Goal: Check status: Check status

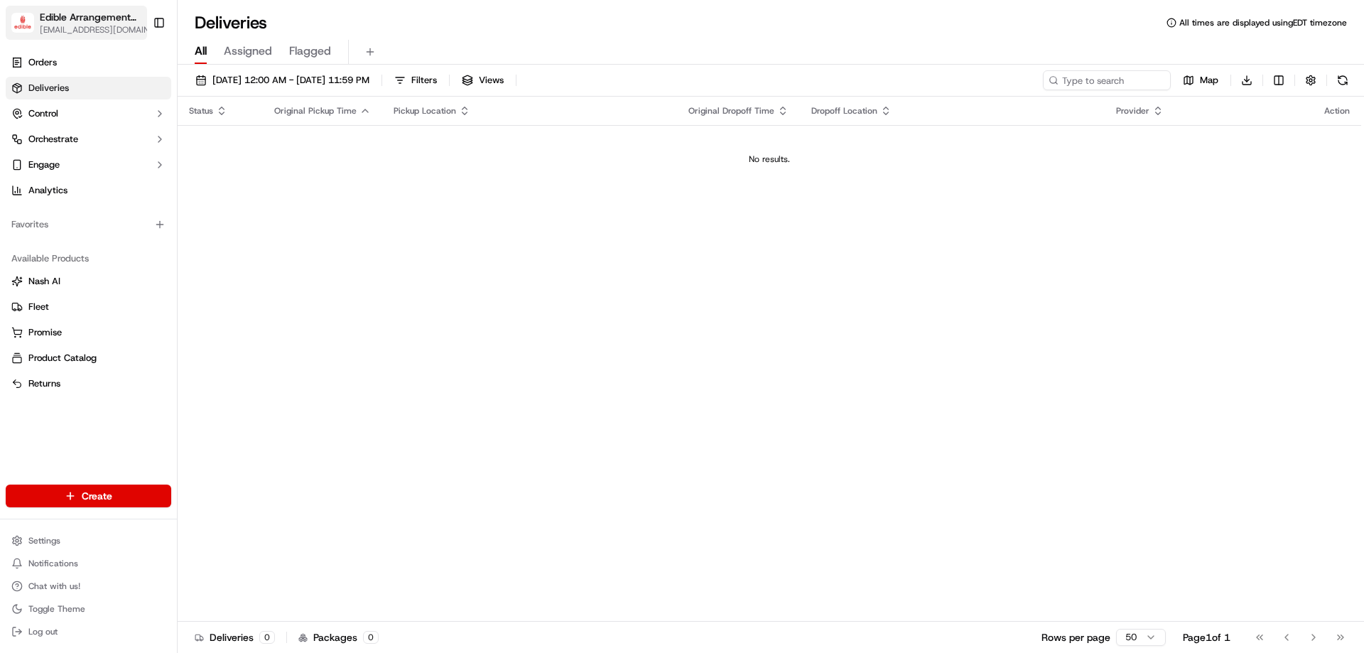
click at [74, 28] on span "[EMAIL_ADDRESS][DOMAIN_NAME]" at bounding box center [98, 29] width 116 height 11
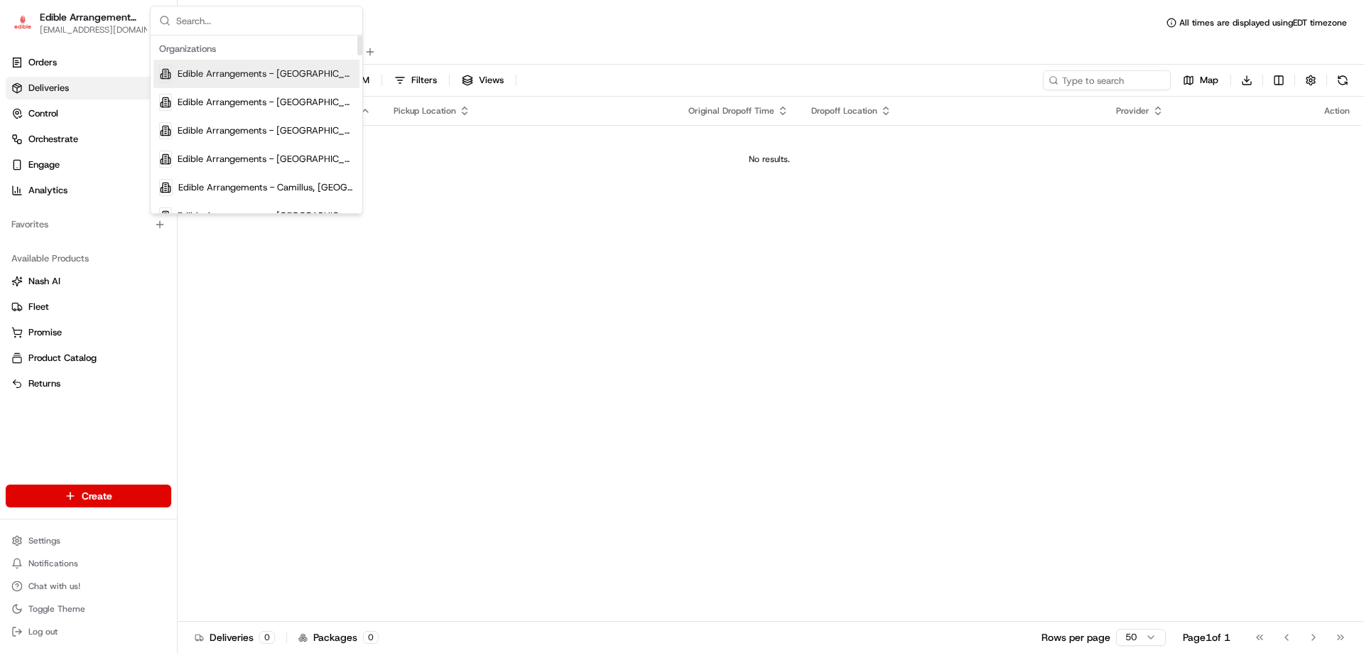
drag, startPoint x: 205, startPoint y: 23, endPoint x: 210, endPoint y: 4, distance: 20.5
click at [205, 23] on input "text" at bounding box center [265, 20] width 178 height 28
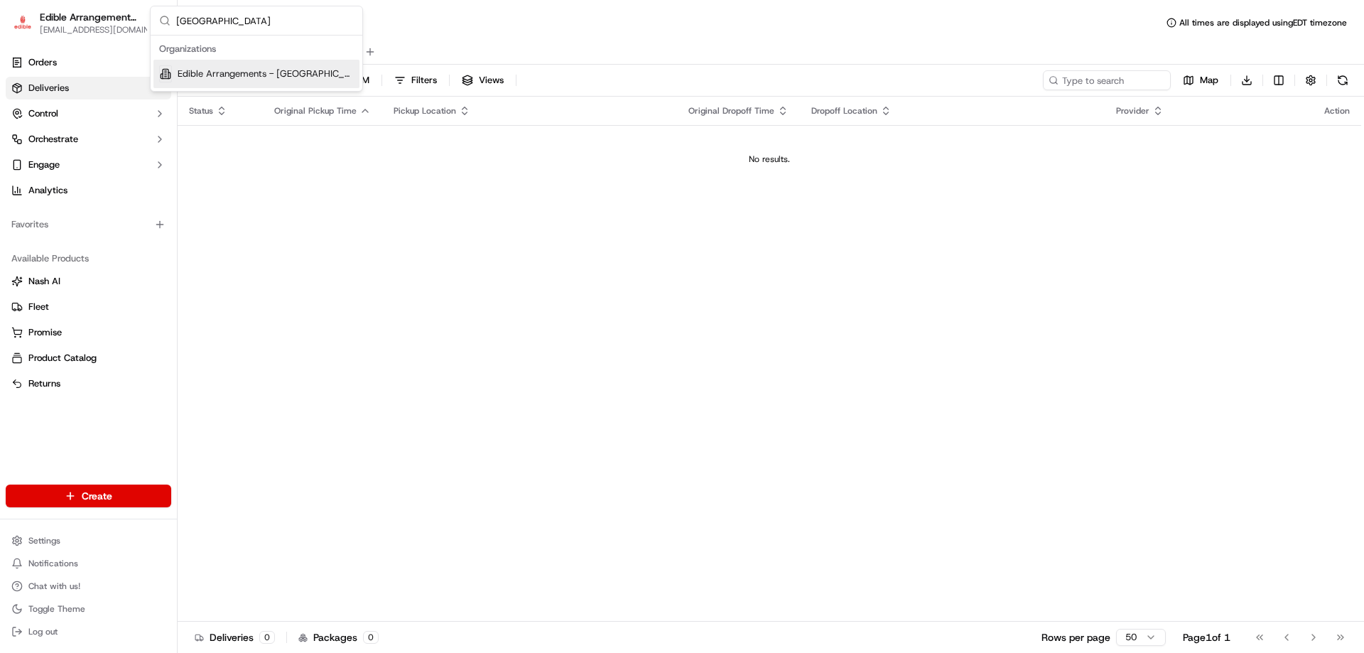
type input "[GEOGRAPHIC_DATA]"
click at [249, 68] on span "Edible Arrangements - [GEOGRAPHIC_DATA], [GEOGRAPHIC_DATA]" at bounding box center [266, 73] width 176 height 13
click at [461, 299] on div "Status Original Pickup Time Pickup Location Original Dropoff Time Dropoff Locat…" at bounding box center [769, 359] width 1183 height 525
click at [125, 21] on span "Edible Arrangements - [GEOGRAPHIC_DATA], [GEOGRAPHIC_DATA]" at bounding box center [90, 17] width 100 height 14
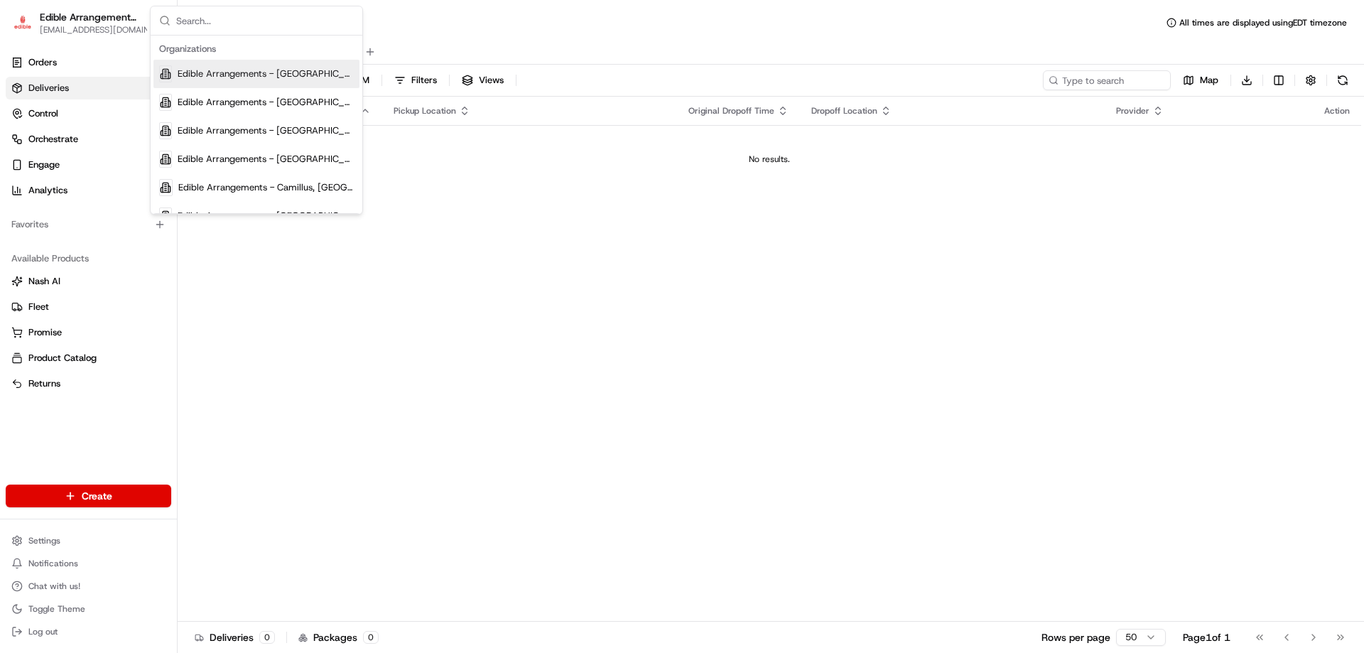
drag, startPoint x: 767, startPoint y: 303, endPoint x: 696, endPoint y: 200, distance: 124.5
click at [766, 303] on div "Status Original Pickup Time Pickup Location Original Dropoff Time Dropoff Locat…" at bounding box center [769, 359] width 1183 height 525
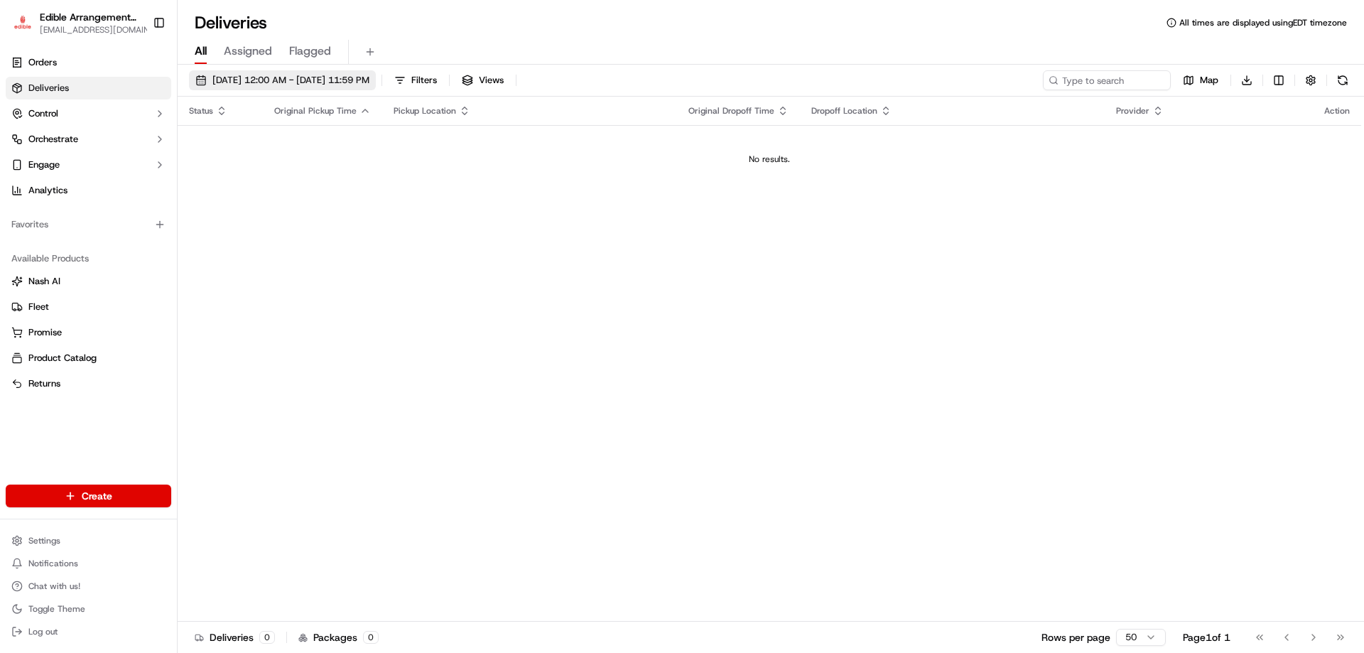
click at [303, 76] on span "[DATE] 12:00 AM - [DATE] 11:59 PM" at bounding box center [290, 80] width 157 height 13
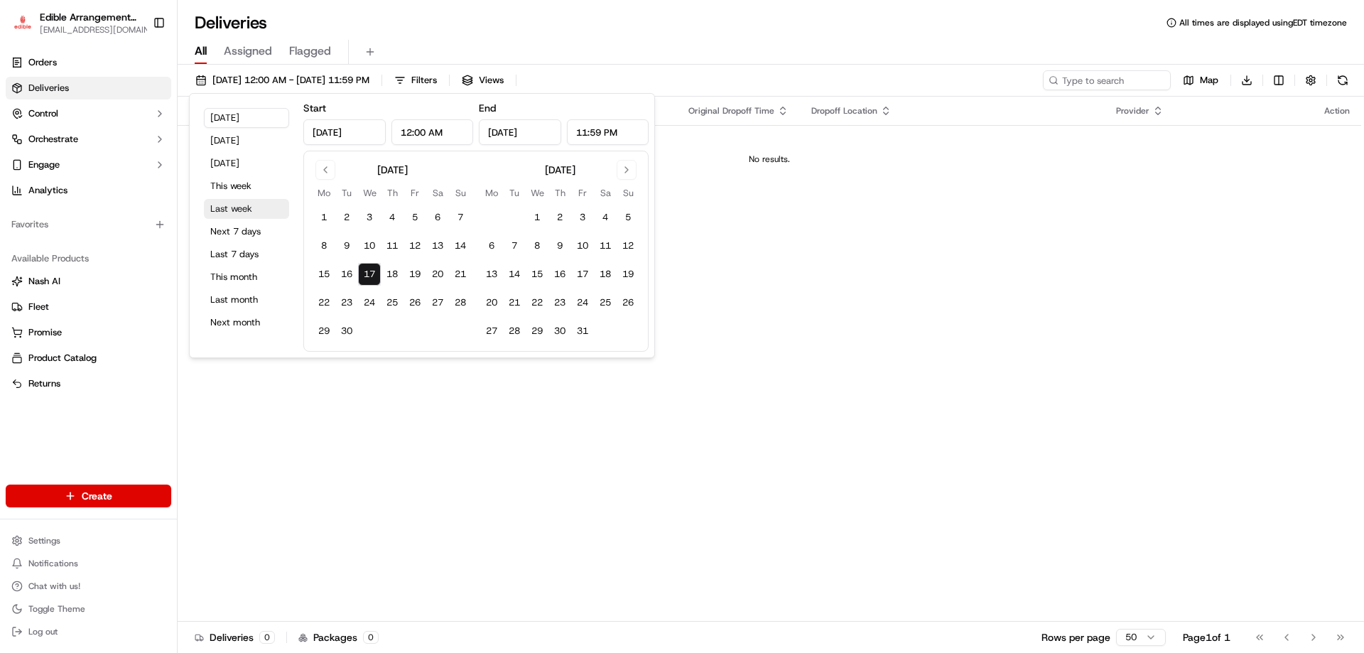
click at [235, 207] on button "Last week" at bounding box center [246, 209] width 85 height 20
type input "[DATE]"
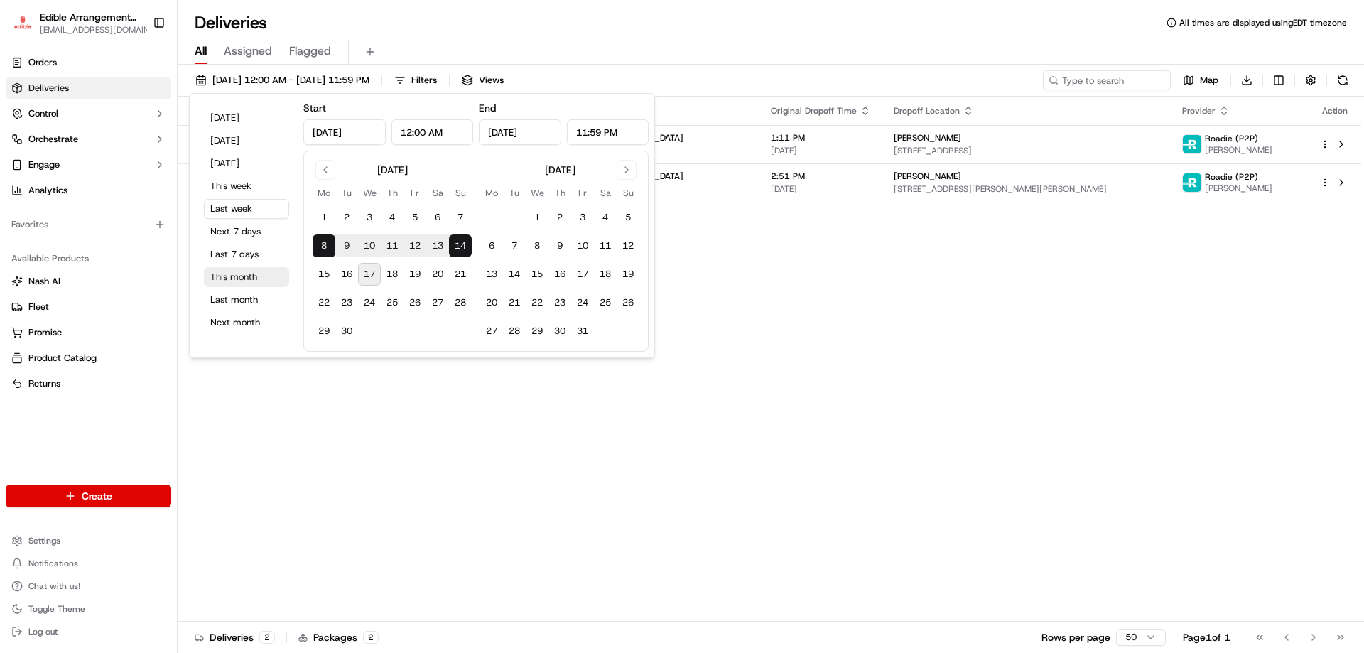
click at [230, 283] on button "This month" at bounding box center [246, 277] width 85 height 20
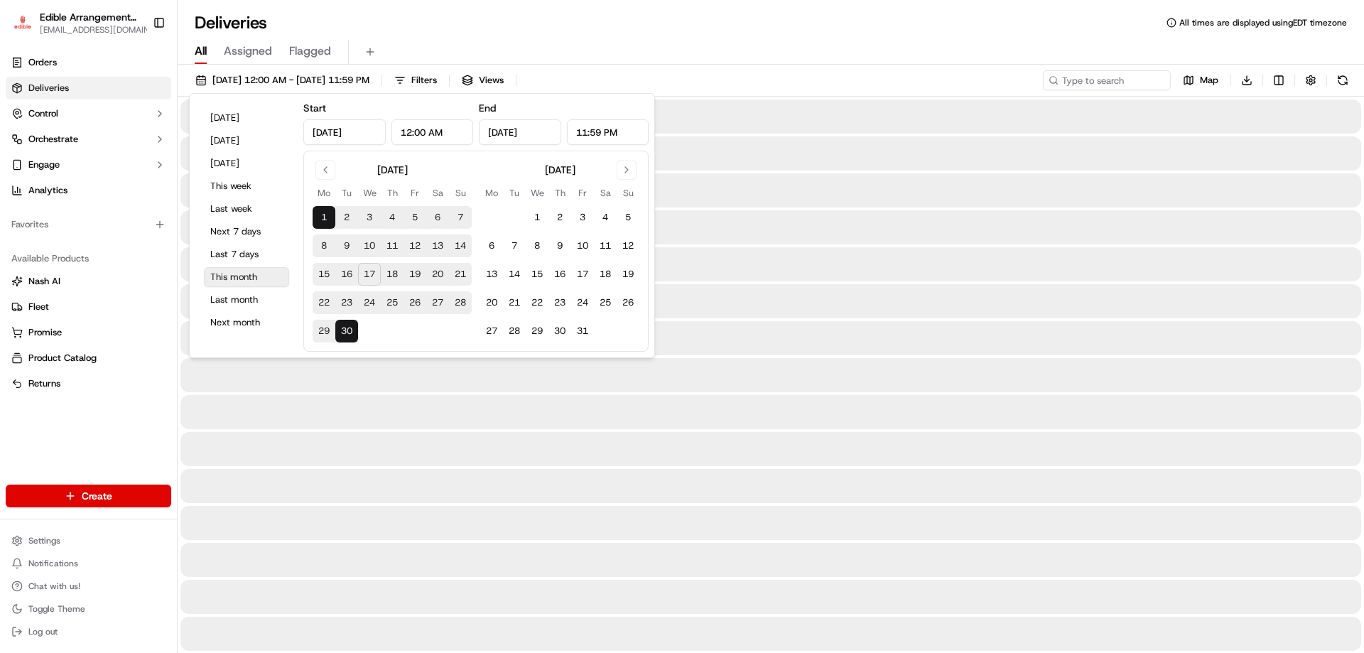
type input "[DATE]"
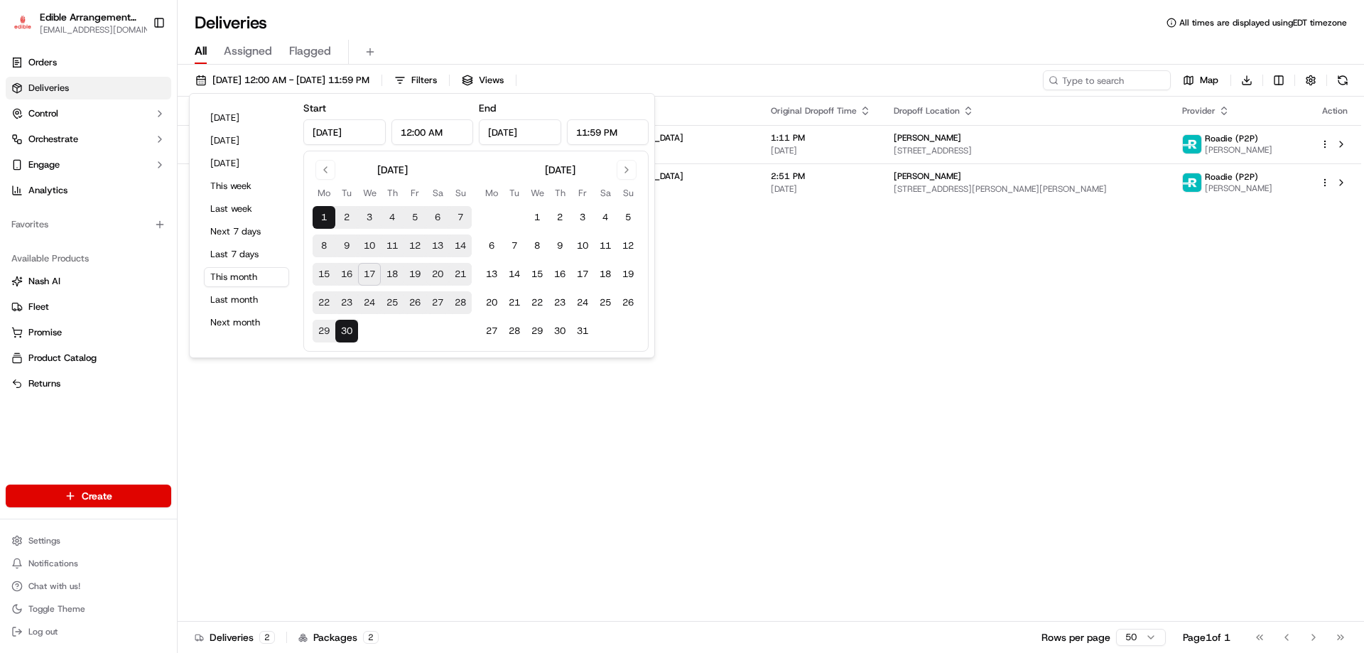
click at [658, 445] on div "Status Original Pickup Time Pickup Location Original Dropoff Time Dropoff Locat…" at bounding box center [769, 359] width 1183 height 525
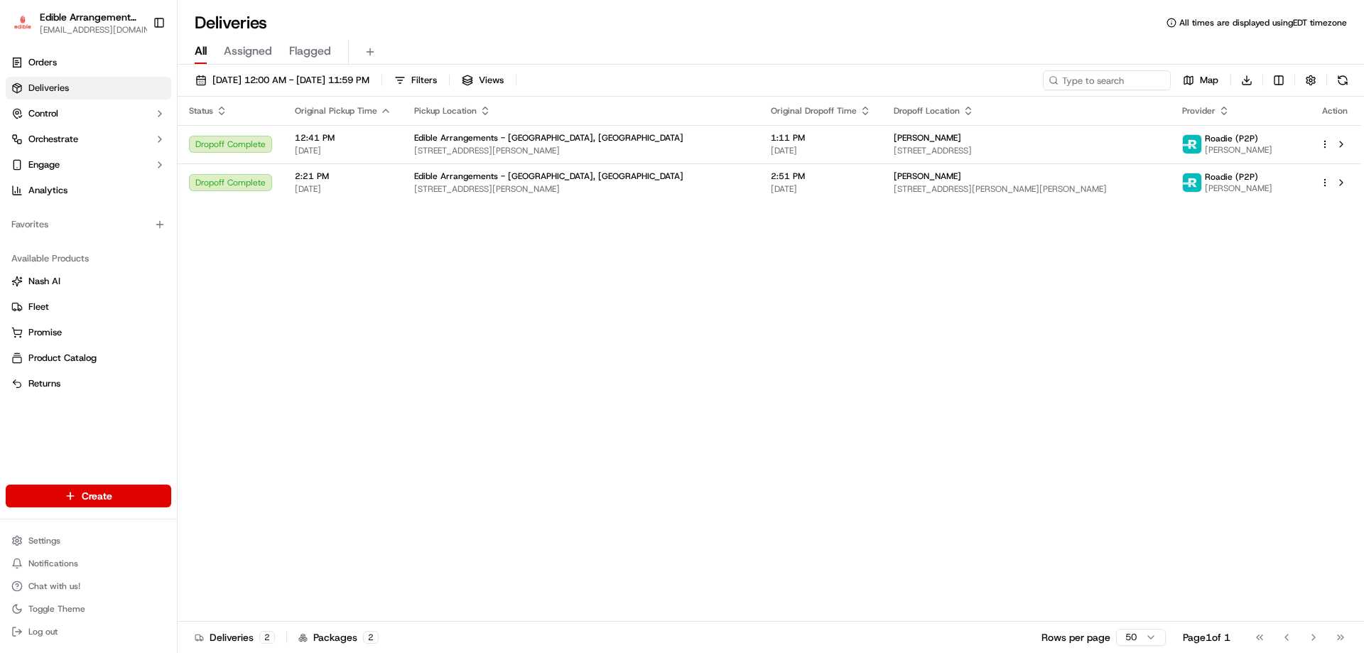
click at [444, 368] on div "Status Original Pickup Time Pickup Location Original Dropoff Time Dropoff Locat…" at bounding box center [769, 359] width 1183 height 525
click at [464, 357] on div "Status Original Pickup Time Pickup Location Original Dropoff Time Dropoff Locat…" at bounding box center [769, 359] width 1183 height 525
click at [487, 345] on div "Status Original Pickup Time Pickup Location Original Dropoff Time Dropoff Locat…" at bounding box center [769, 359] width 1183 height 525
click at [450, 325] on div "Status Original Pickup Time Pickup Location Original Dropoff Time Dropoff Locat…" at bounding box center [769, 359] width 1183 height 525
